Goal: Manage account settings

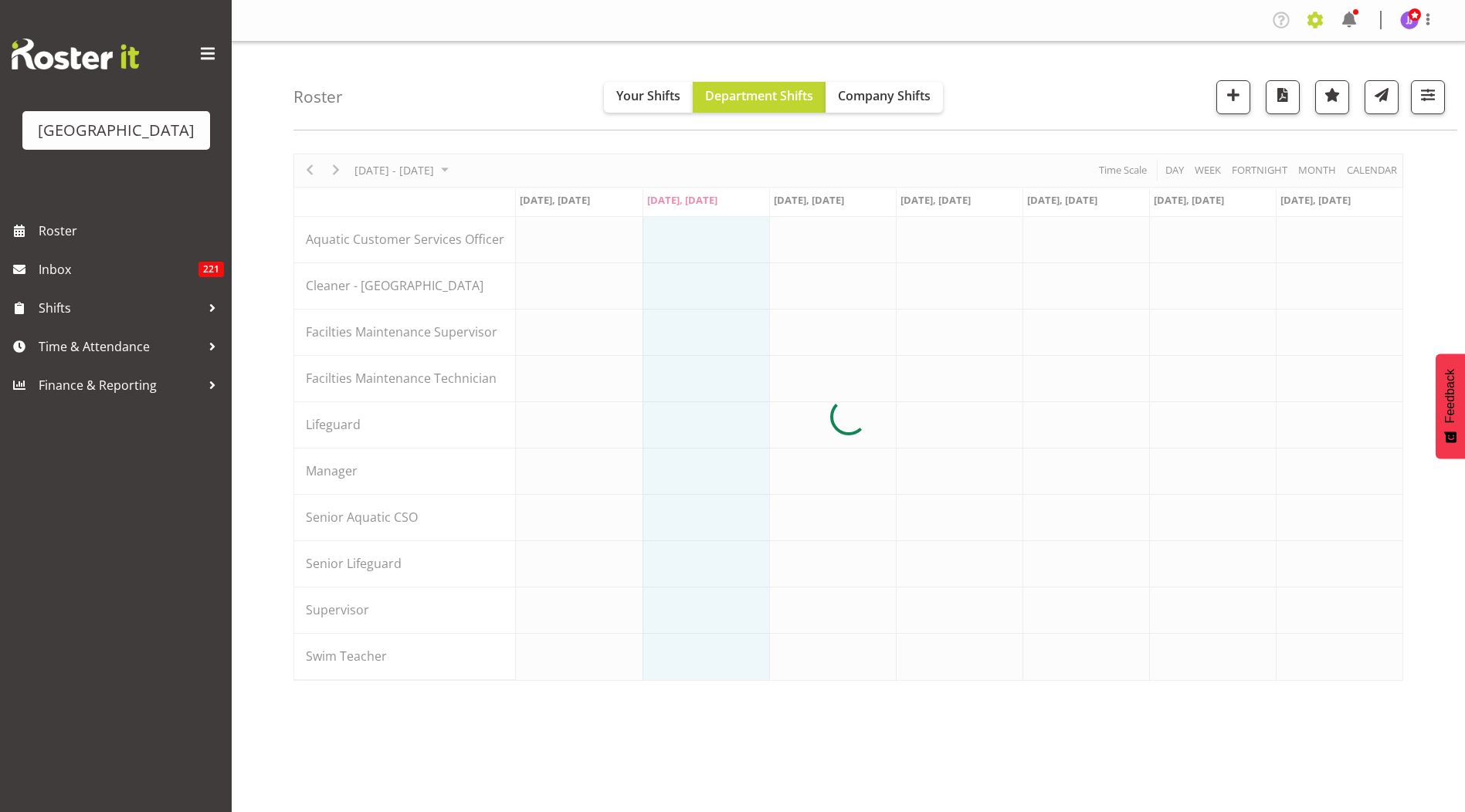
click at [1314, 20] on span at bounding box center [1315, 20] width 24 height 24
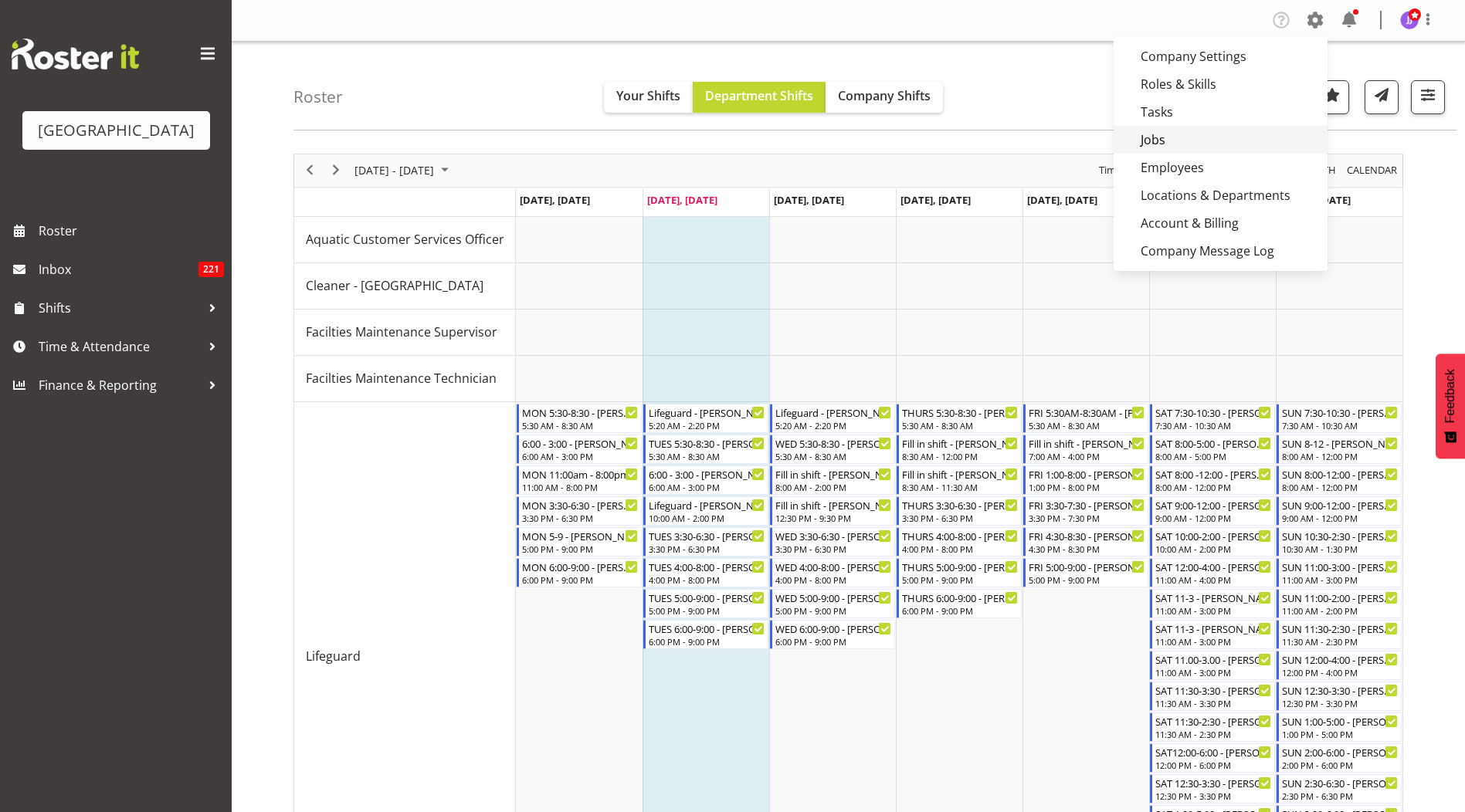
click at [1247, 139] on link "Jobs" at bounding box center [1220, 140] width 214 height 28
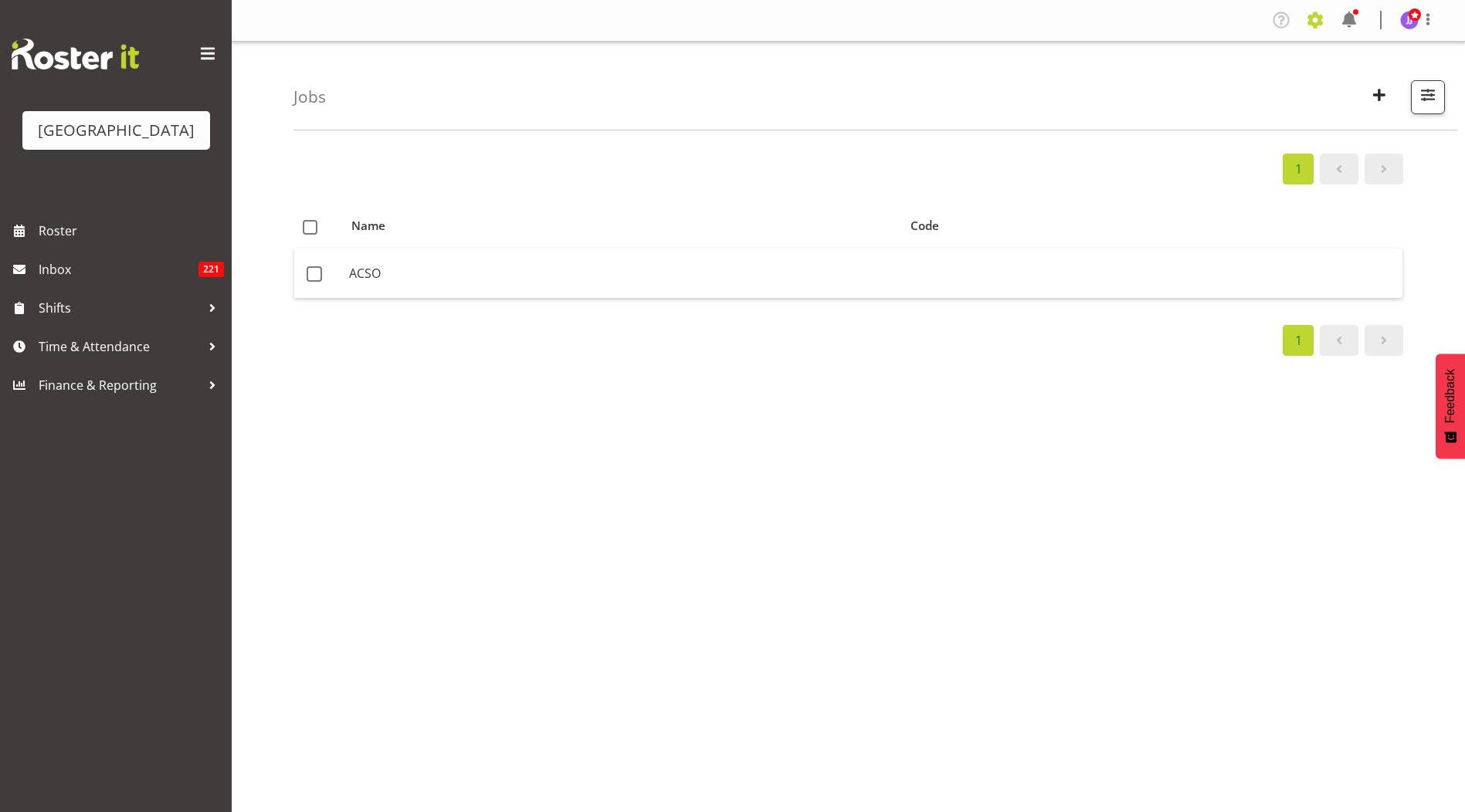
click at [1324, 13] on span at bounding box center [1315, 20] width 24 height 24
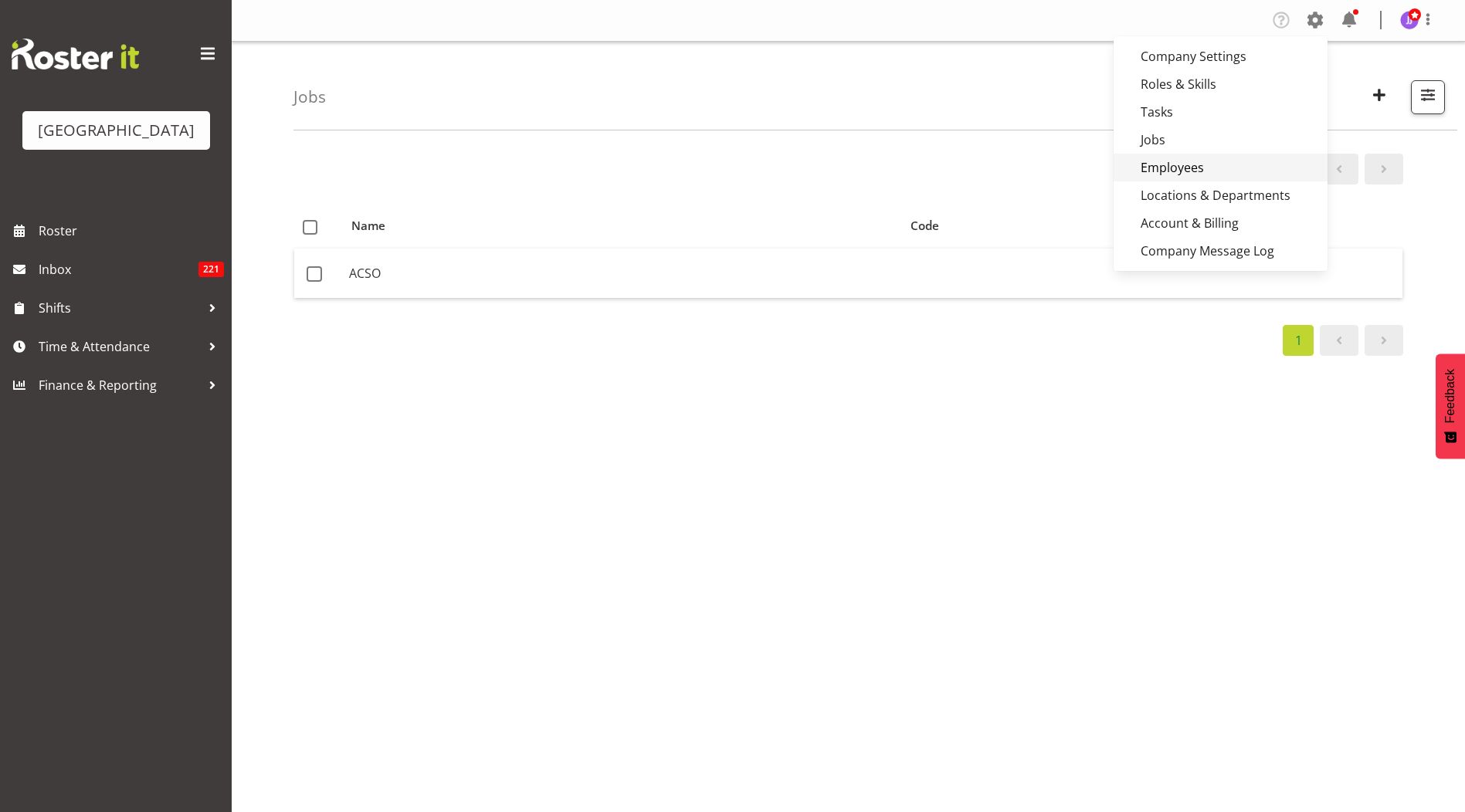
click at [1218, 171] on link "Employees" at bounding box center [1220, 167] width 214 height 28
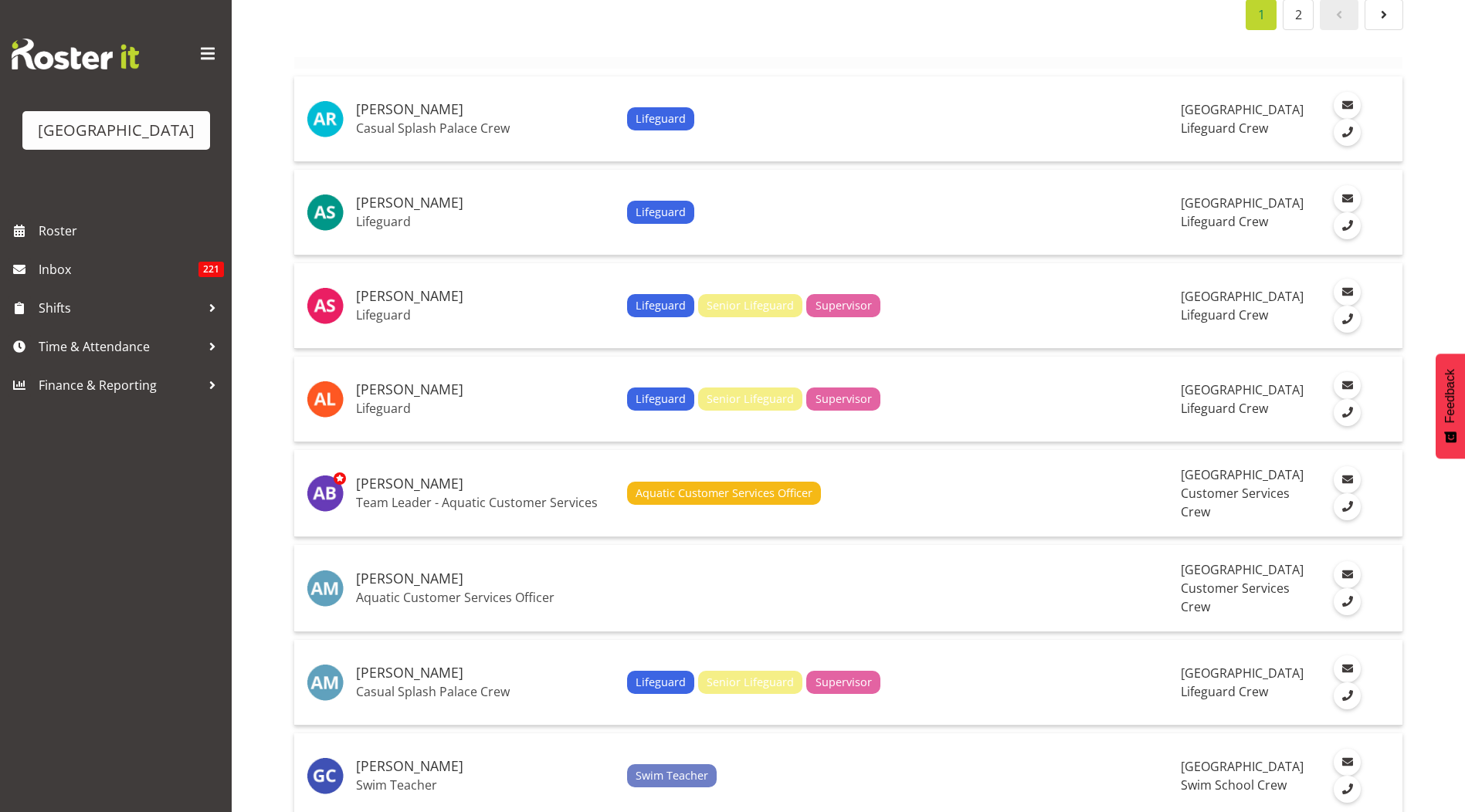
scroll to position [1833, 0]
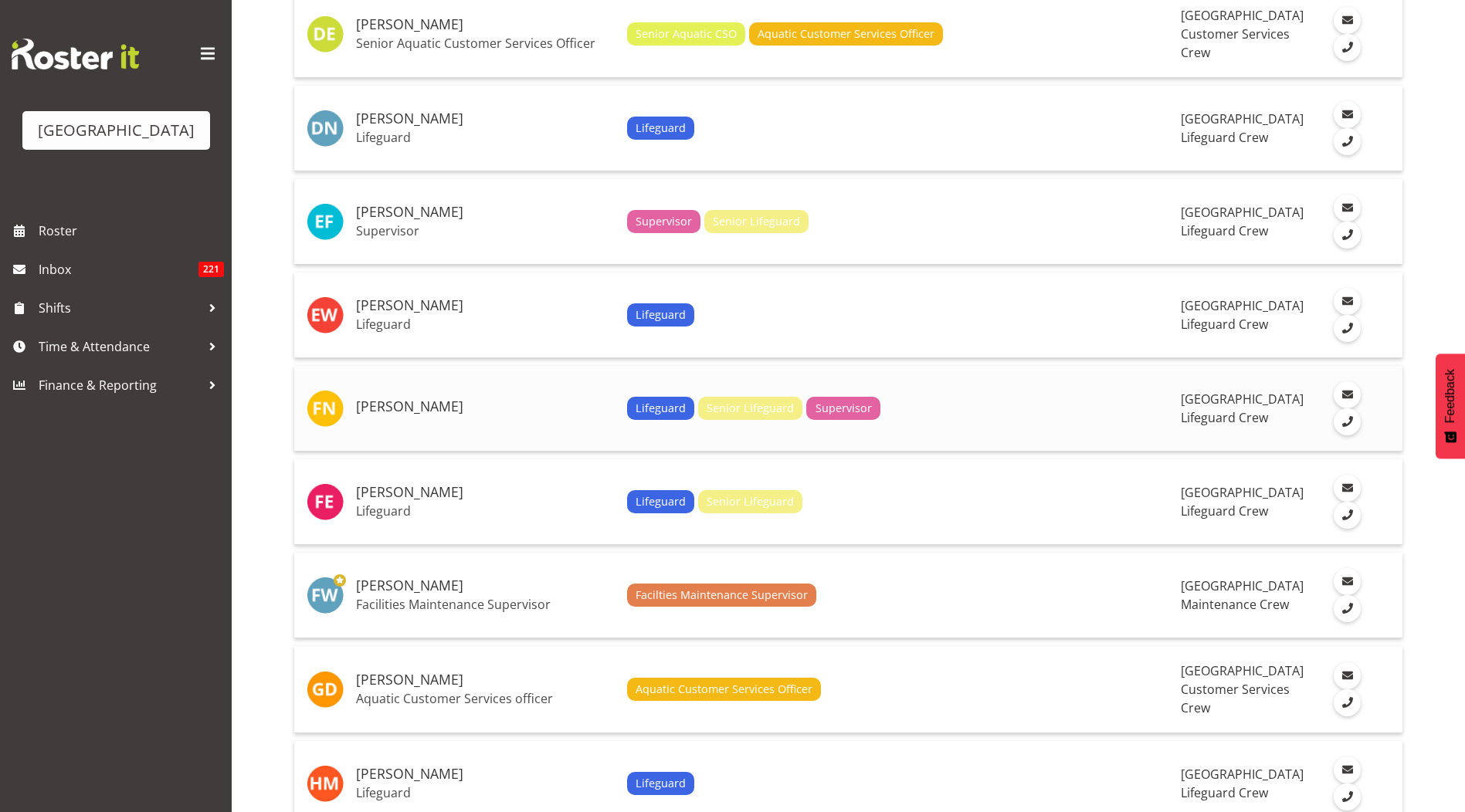
click at [465, 399] on h5 "Felix Nicholls" at bounding box center [485, 406] width 258 height 15
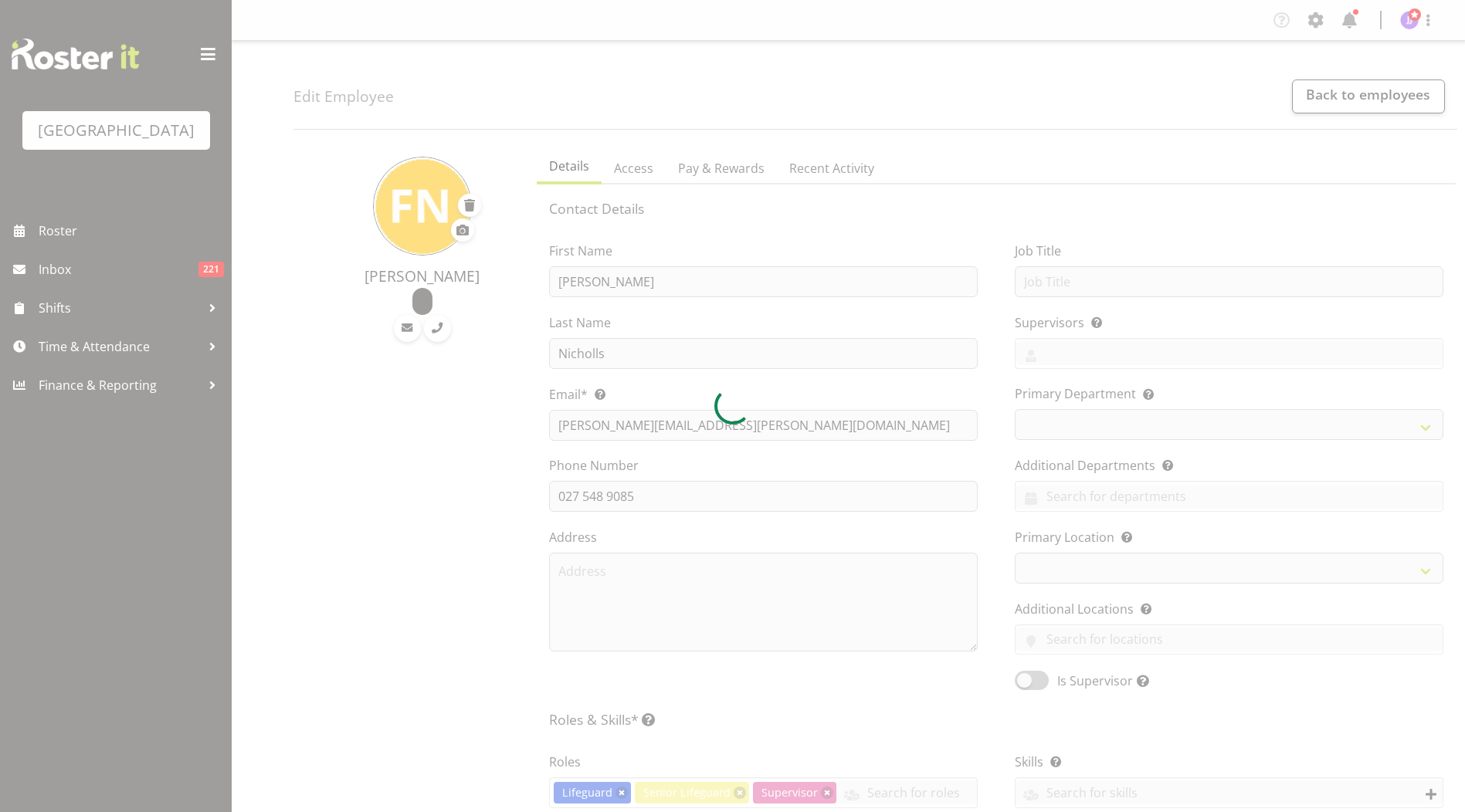
select select "TimelineWeek"
select select
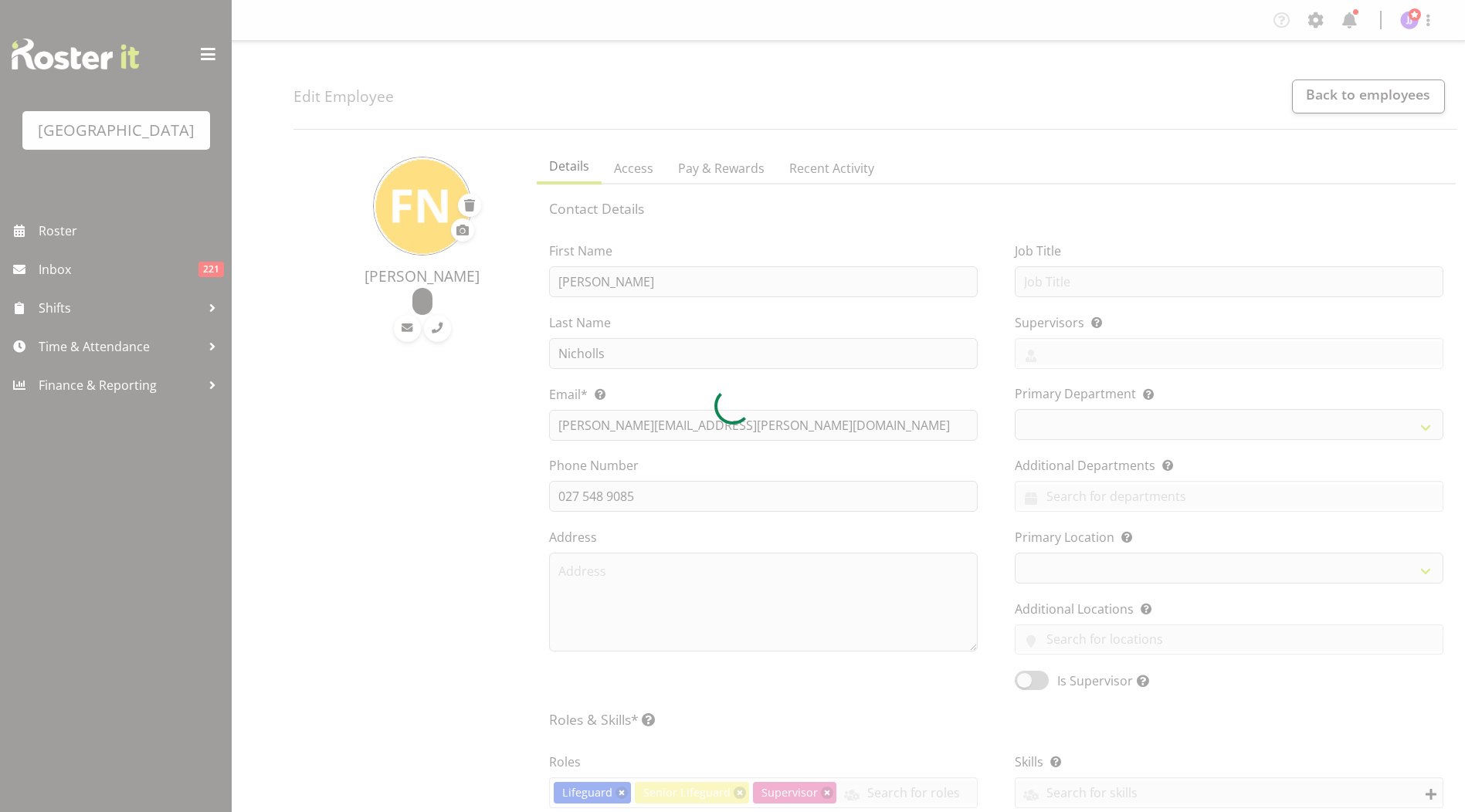
select select "114"
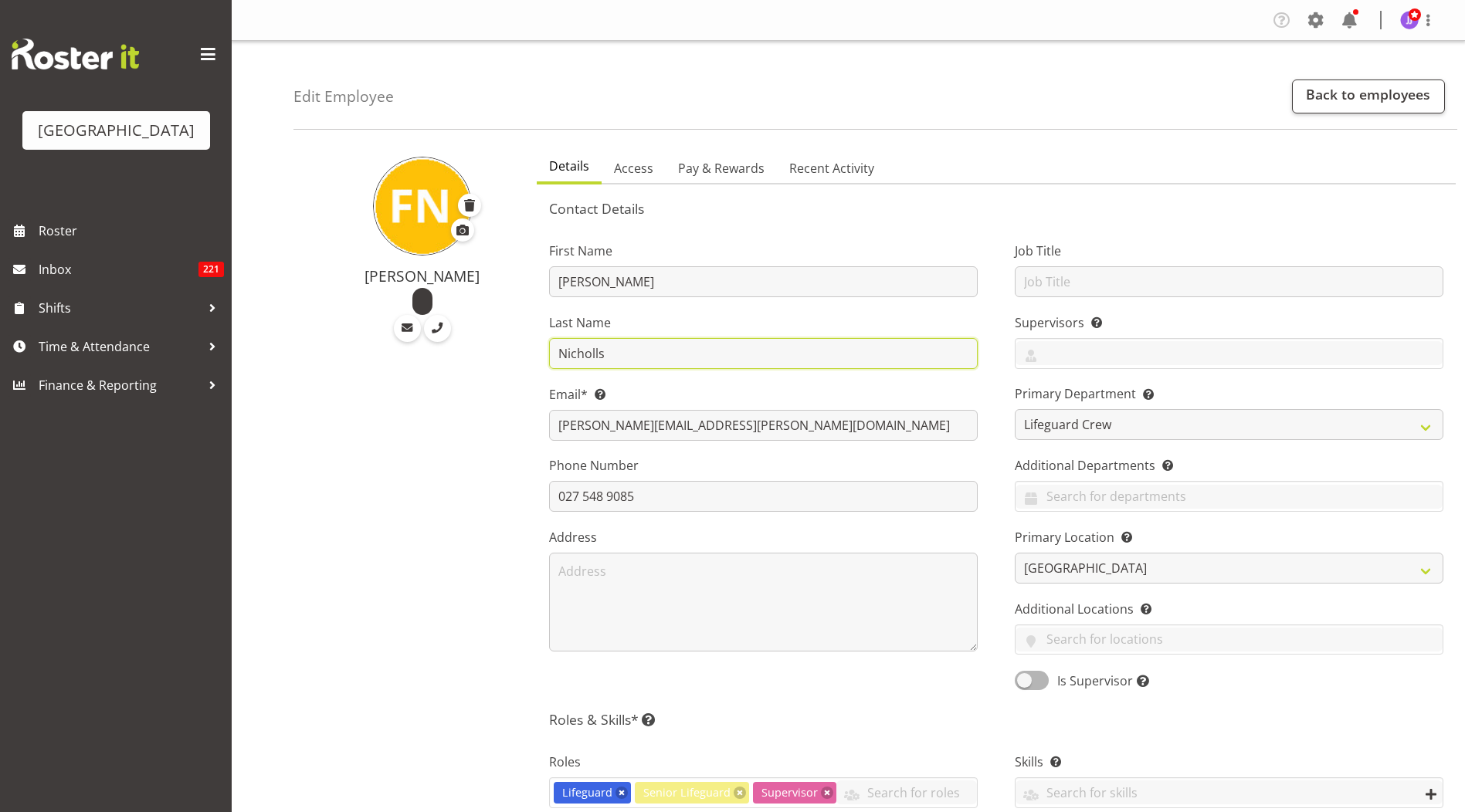
drag, startPoint x: 648, startPoint y: 353, endPoint x: 509, endPoint y: 341, distance: 139.5
click at [509, 341] on div "Felix Nicholls Details Access Pay & Rewards Recent Activity Contact Details Fir…" at bounding box center [879, 777] width 1171 height 1271
